Goal: Task Accomplishment & Management: Use online tool/utility

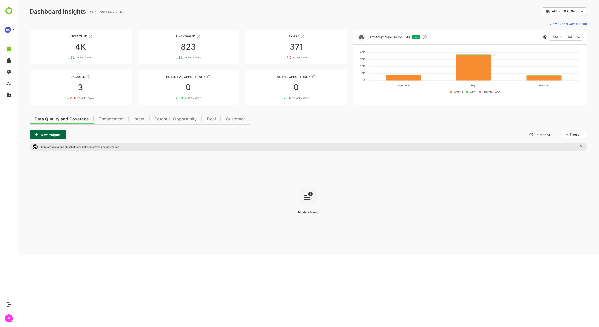
click at [318, 187] on div "No data found" at bounding box center [308, 201] width 557 height 93
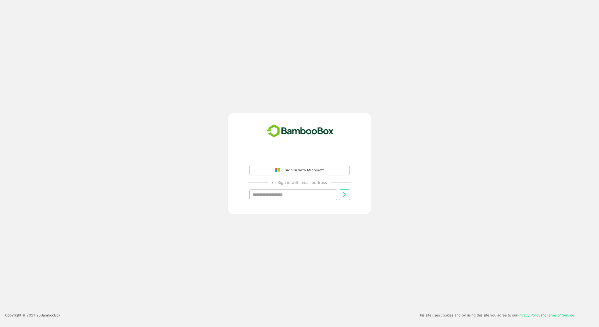
click at [316, 170] on div "Sign in with Microsoft" at bounding box center [303, 170] width 42 height 7
click at [306, 171] on div "Sign in with Microsoft" at bounding box center [303, 170] width 42 height 7
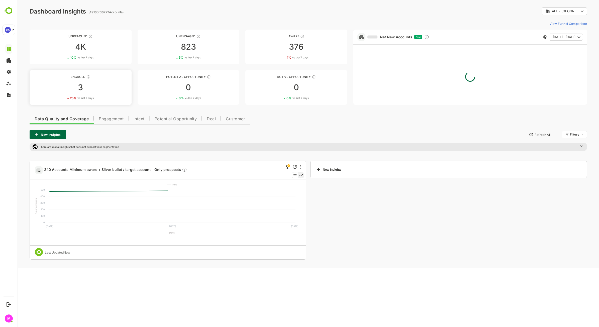
click at [79, 83] on div "3" at bounding box center [81, 87] width 102 height 8
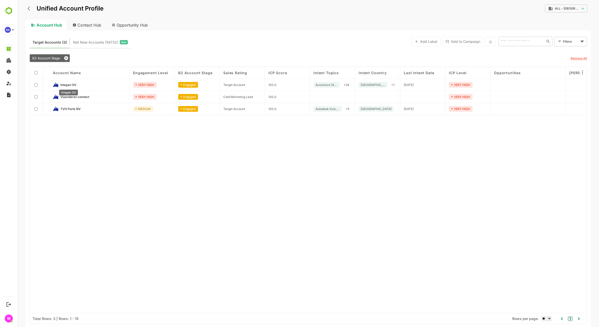
click at [63, 85] on span "Integan OV" at bounding box center [68, 85] width 16 height 4
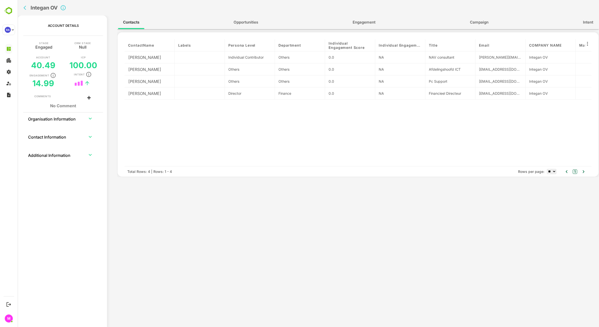
click at [299, 225] on div "Contacts Opportunities Engagement Campaign Intent contactName Labels Persona Le…" at bounding box center [358, 173] width 482 height 315
click at [291, 263] on div "Contacts Opportunities Engagement Campaign Intent contactName Labels Persona Le…" at bounding box center [358, 173] width 482 height 315
click at [198, 185] on div "Contacts Opportunities Engagement Campaign Intent contactName Labels Persona Le…" at bounding box center [358, 173] width 482 height 315
click at [25, 3] on div "Integan OV" at bounding box center [178, 8] width 312 height 16
click at [25, 9] on icon "back" at bounding box center [25, 8] width 3 height 4
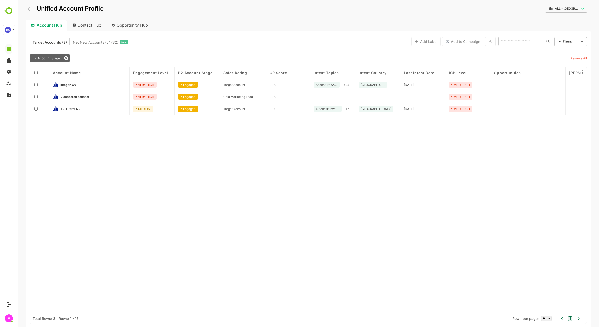
click at [142, 174] on div "Account Name Engagement Level B2 Account Stage Sales Rating ICP Score Intent To…" at bounding box center [308, 190] width 557 height 246
click at [28, 6] on div "Unified Account Profile" at bounding box center [65, 8] width 78 height 9
click at [29, 6] on icon "back" at bounding box center [30, 8] width 5 height 5
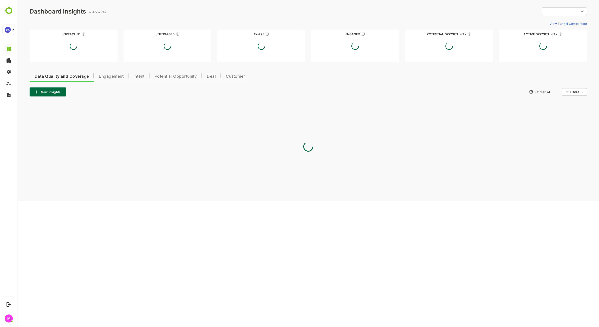
type input "**********"
